Goal: Entertainment & Leisure: Consume media (video, audio)

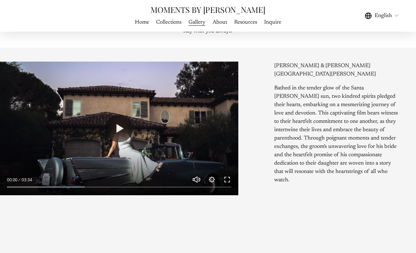
scroll to position [333, 0]
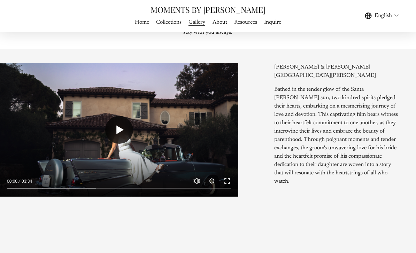
click at [112, 144] on button "Play" at bounding box center [119, 130] width 28 height 28
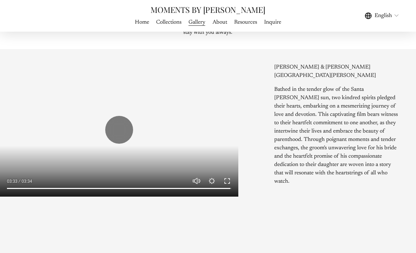
click at [230, 185] on button "Exit fullscreen Enter fullscreen" at bounding box center [227, 181] width 8 height 8
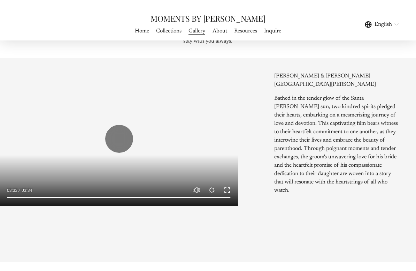
scroll to position [8, 0]
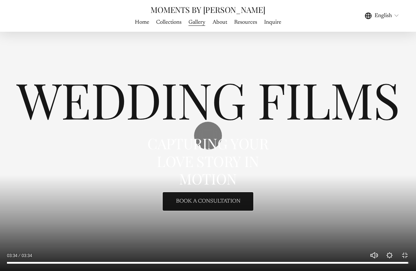
click at [23, 253] on input "Seek" at bounding box center [208, 262] width 402 height 5
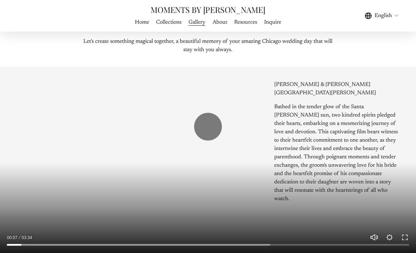
scroll to position [317, 0]
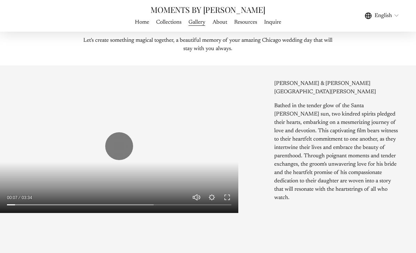
click at [233, 213] on div at bounding box center [119, 203] width 238 height 20
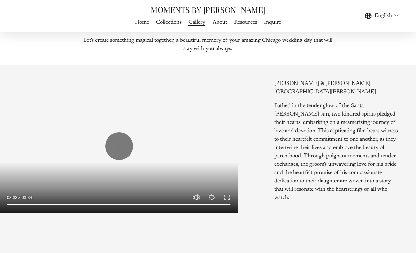
click at [40, 179] on div at bounding box center [119, 146] width 238 height 134
click at [120, 160] on button "Play" at bounding box center [119, 146] width 28 height 28
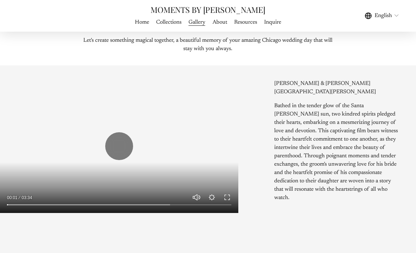
click at [232, 213] on div at bounding box center [119, 146] width 238 height 134
click at [229, 202] on button "Exit fullscreen Enter fullscreen" at bounding box center [227, 197] width 8 height 8
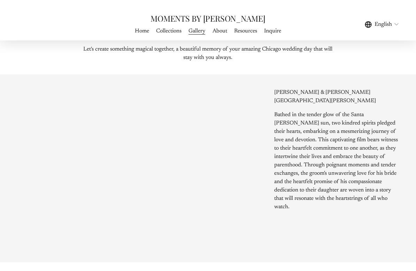
scroll to position [8, 0]
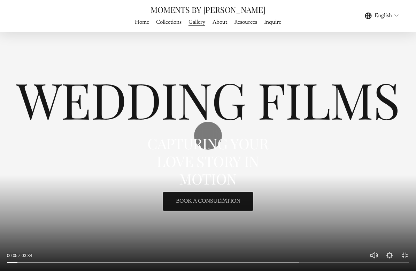
click at [365, 121] on div at bounding box center [208, 135] width 416 height 271
click at [380, 126] on div at bounding box center [208, 135] width 416 height 271
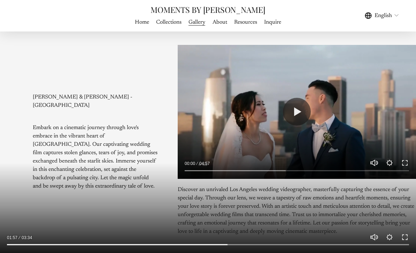
scroll to position [562, 0]
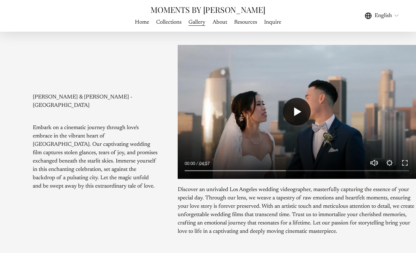
click at [301, 116] on button "Play" at bounding box center [297, 112] width 28 height 28
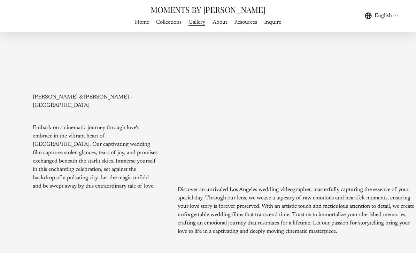
type input "*****"
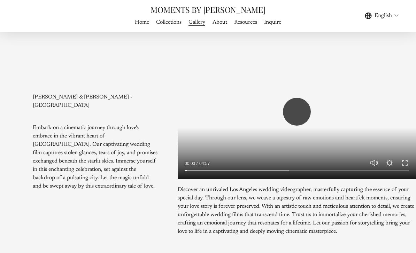
click at [302, 116] on button "Play" at bounding box center [297, 112] width 28 height 28
click at [296, 119] on button "Play" at bounding box center [297, 112] width 28 height 28
click at [408, 167] on button "Exit fullscreen Enter fullscreen" at bounding box center [405, 163] width 8 height 8
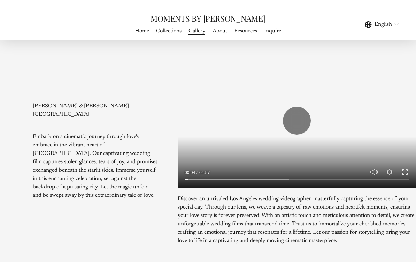
scroll to position [8, 0]
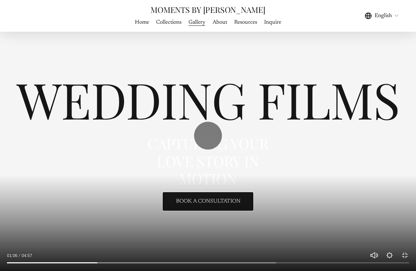
click at [50, 200] on div at bounding box center [208, 135] width 416 height 271
click at [38, 197] on div at bounding box center [208, 135] width 416 height 271
click at [40, 193] on div at bounding box center [208, 135] width 416 height 271
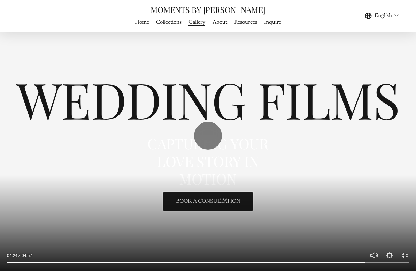
click at [367, 253] on div at bounding box center [208, 261] width 416 height 20
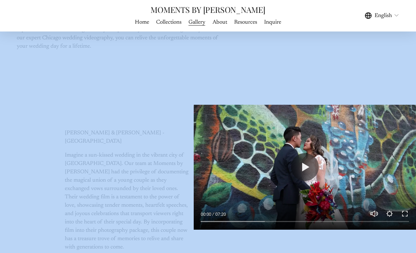
scroll to position [1113, 0]
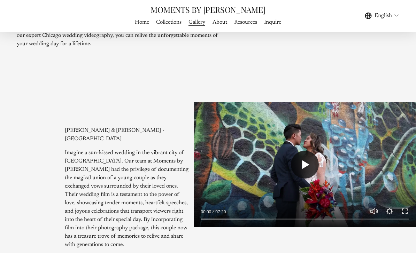
click at [309, 155] on button "Play" at bounding box center [305, 165] width 28 height 28
type input "*****"
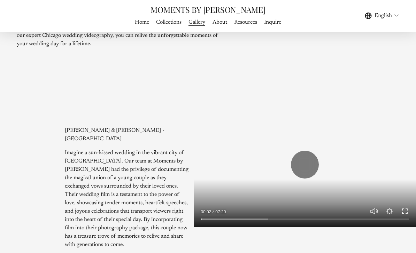
click at [407, 207] on button "Exit fullscreen Enter fullscreen" at bounding box center [405, 211] width 8 height 8
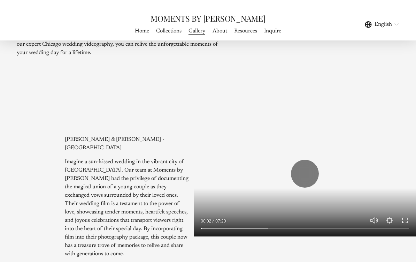
scroll to position [8, 0]
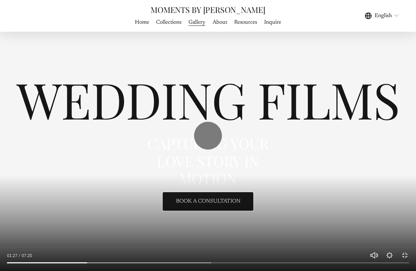
click at [376, 121] on div at bounding box center [208, 135] width 416 height 271
click at [379, 122] on div at bounding box center [208, 135] width 416 height 271
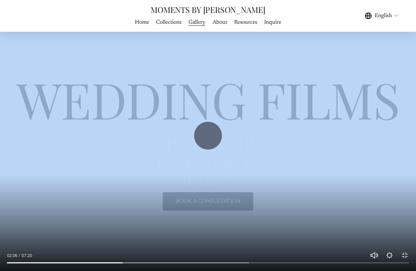
click at [63, 187] on div at bounding box center [208, 135] width 416 height 271
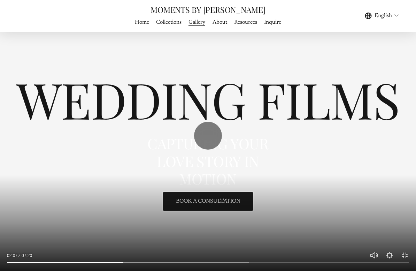
click at [56, 178] on div at bounding box center [208, 135] width 416 height 271
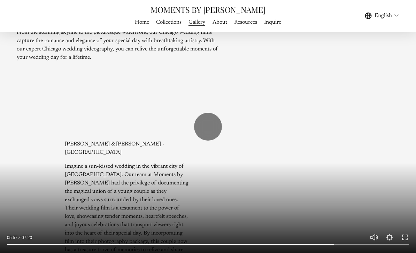
scroll to position [1100, 0]
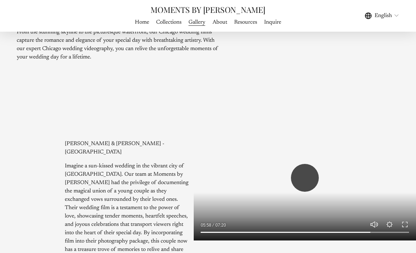
click at [308, 172] on button "Play" at bounding box center [305, 178] width 28 height 28
type input "****"
